Goal: Browse casually

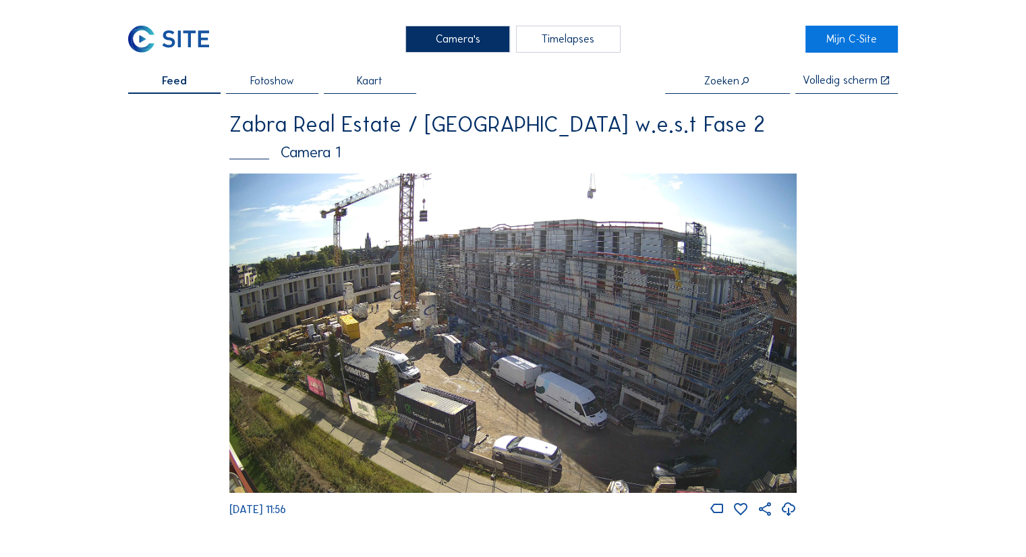
click at [362, 445] on img at bounding box center [513, 332] width 568 height 319
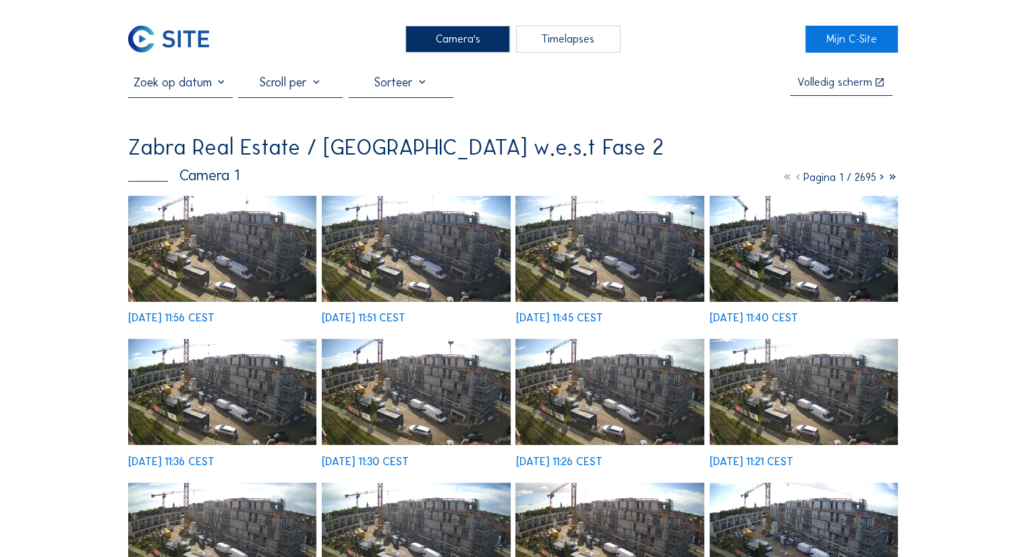
click at [263, 263] on img at bounding box center [222, 249] width 188 height 106
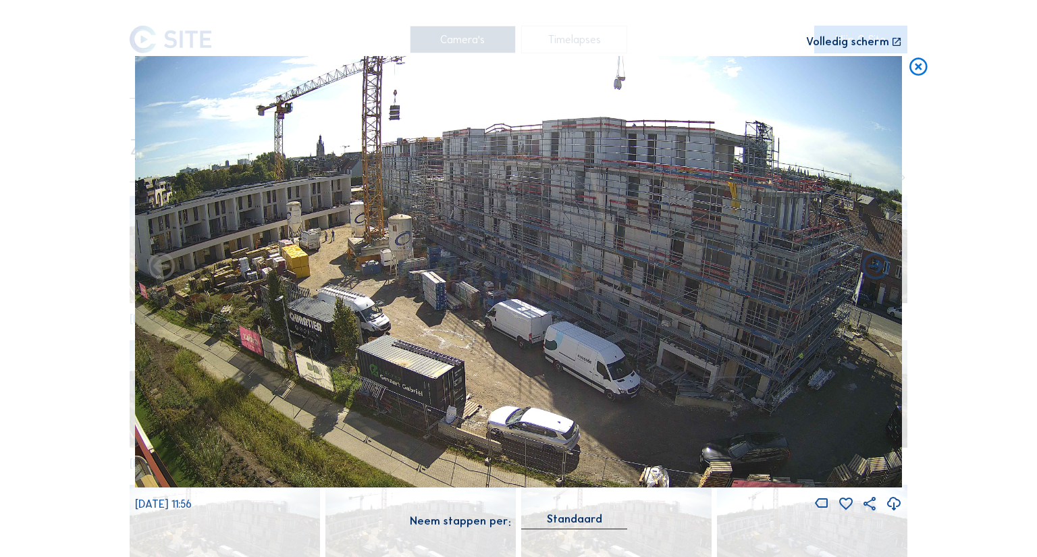
click at [912, 69] on icon at bounding box center [918, 67] width 22 height 22
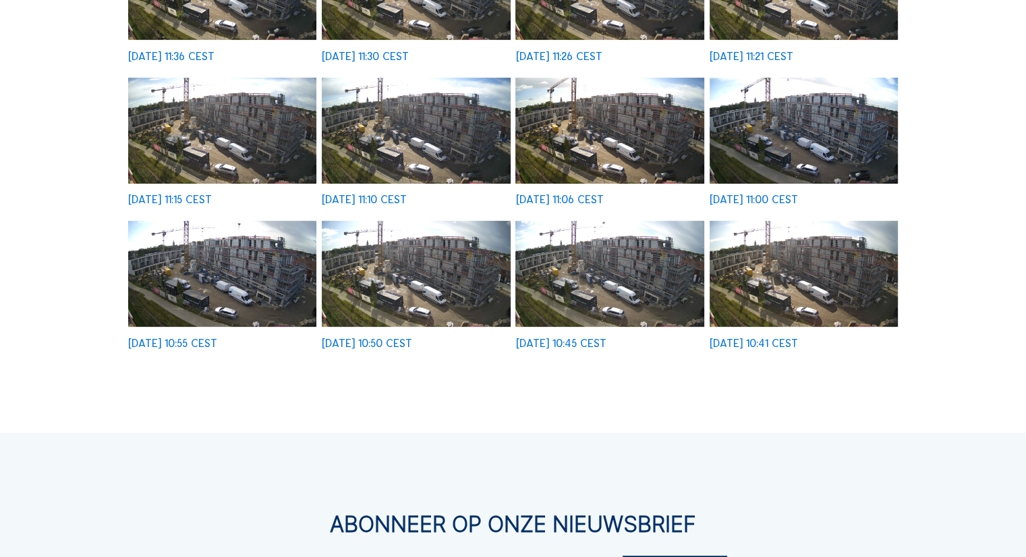
scroll to position [67, 0]
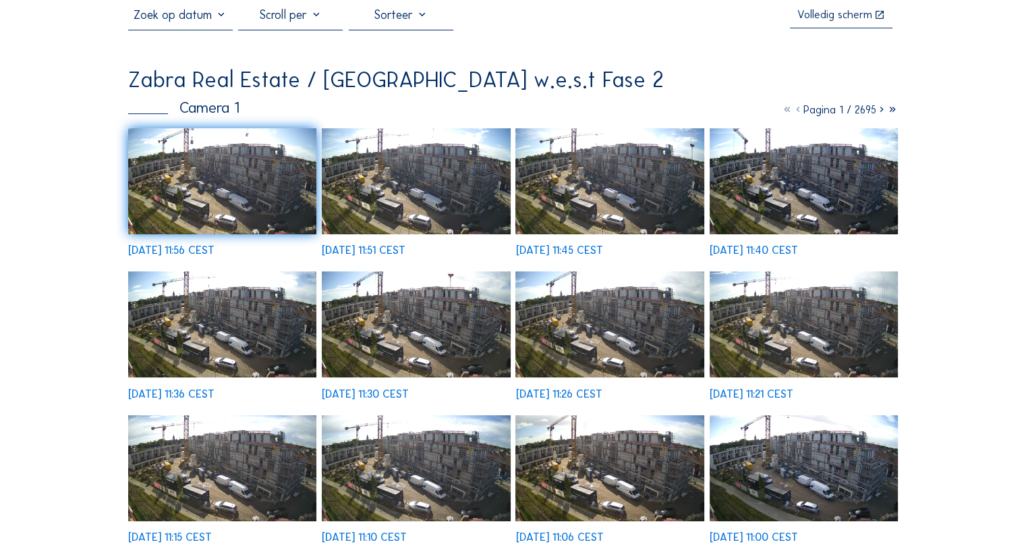
click at [663, 72] on div "Volledig [PERSON_NAME] Real Estate / [GEOGRAPHIC_DATA] w.e.s.t Fase 2 Camera 1 …" at bounding box center [513, 346] width 770 height 679
click at [258, 164] on img at bounding box center [222, 181] width 188 height 106
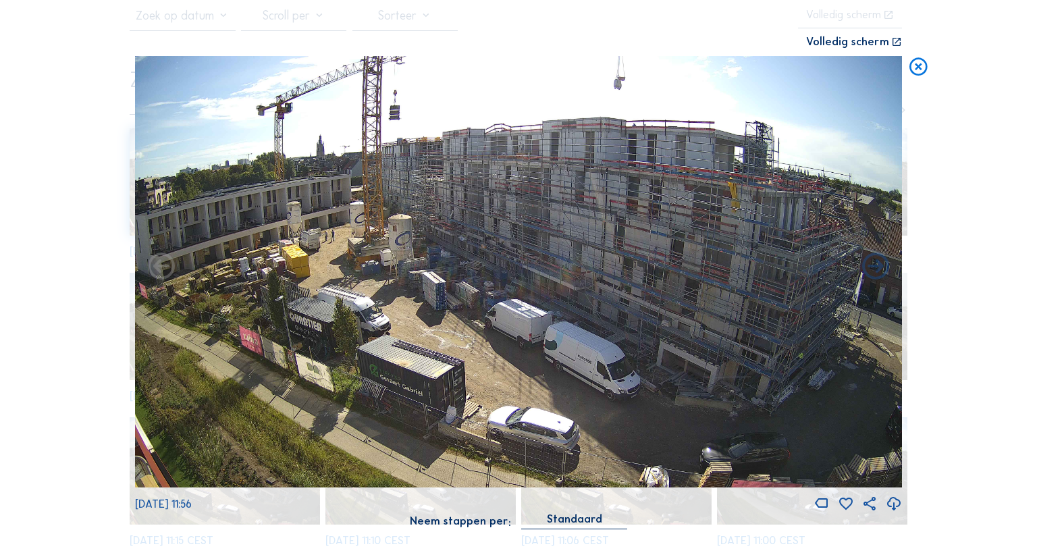
click at [915, 70] on icon at bounding box center [918, 67] width 22 height 22
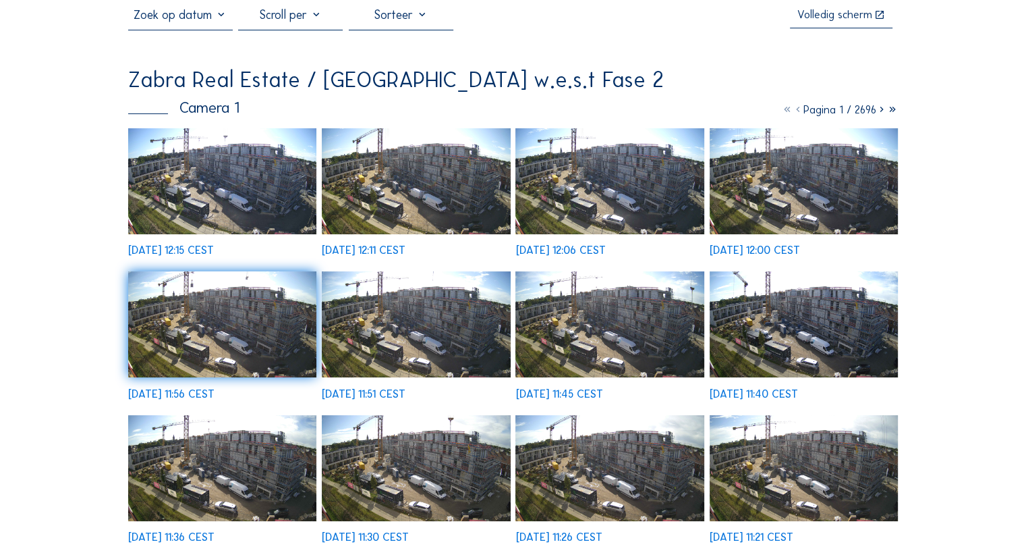
click at [285, 167] on img at bounding box center [222, 181] width 188 height 106
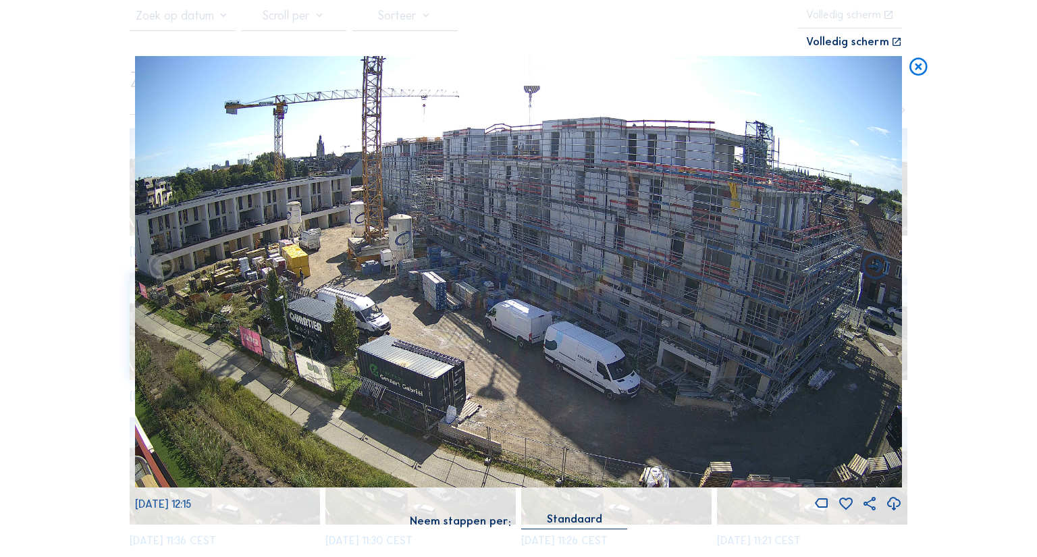
click at [916, 67] on icon at bounding box center [918, 67] width 22 height 22
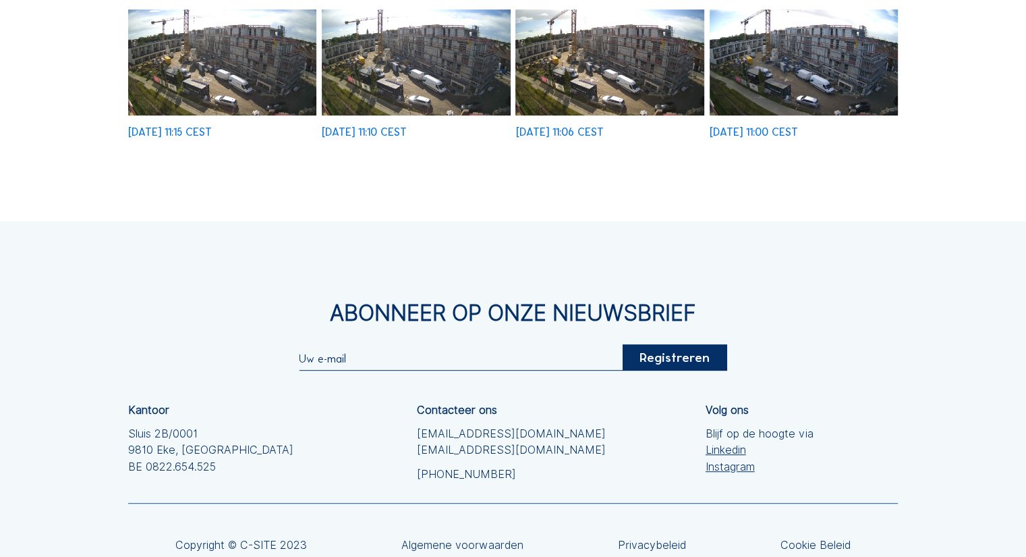
scroll to position [722, 0]
